Goal: Task Accomplishment & Management: Use online tool/utility

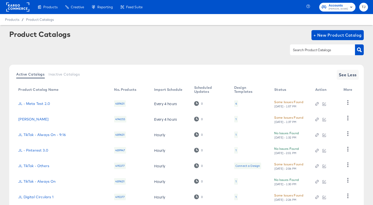
click at [16, 8] on rect at bounding box center [17, 7] width 23 height 9
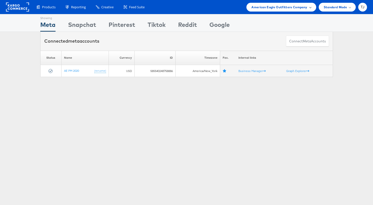
click at [301, 7] on span "American Eagle Outfitters Company" at bounding box center [280, 7] width 56 height 5
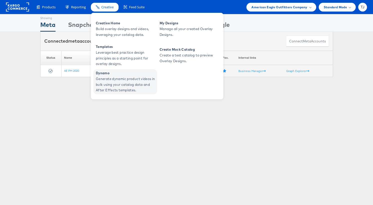
click at [113, 79] on span "Generate dynamic product videos in bulk using your catalog data and After Effec…" at bounding box center [126, 84] width 60 height 17
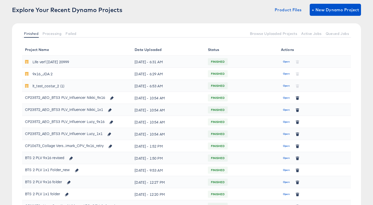
scroll to position [36, 0]
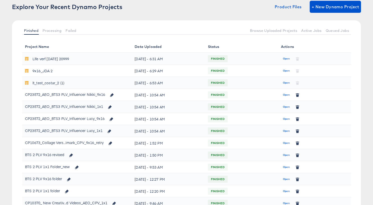
click at [286, 155] on span "Open" at bounding box center [286, 155] width 7 height 5
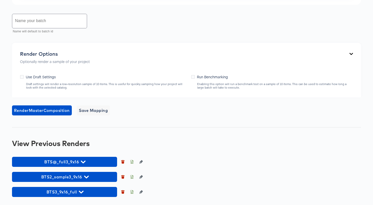
scroll to position [351, 0]
